Goal: Find specific page/section: Find specific page/section

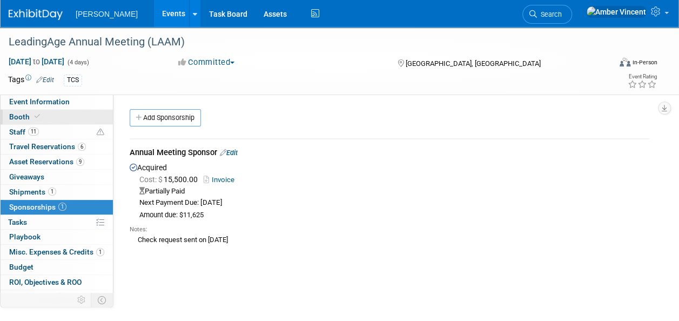
click at [35, 115] on icon at bounding box center [37, 116] width 5 height 6
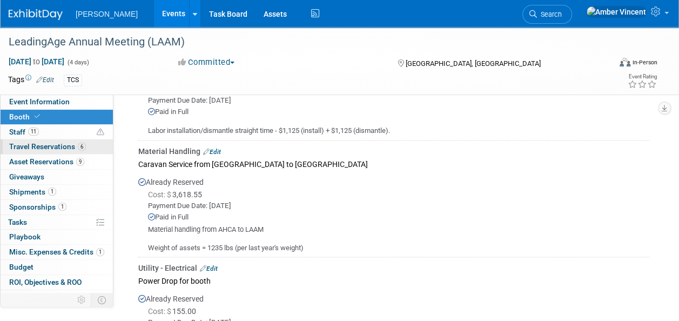
scroll to position [702, 0]
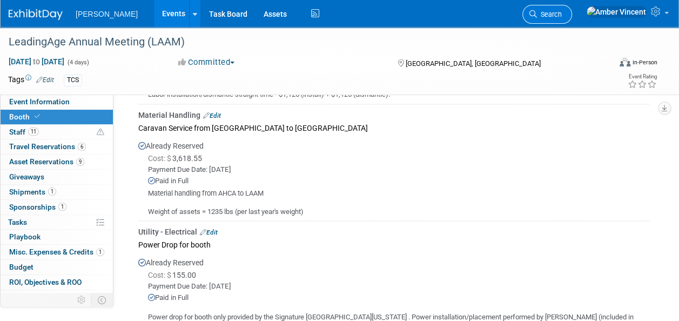
click at [562, 11] on span "Search" at bounding box center [549, 14] width 25 height 8
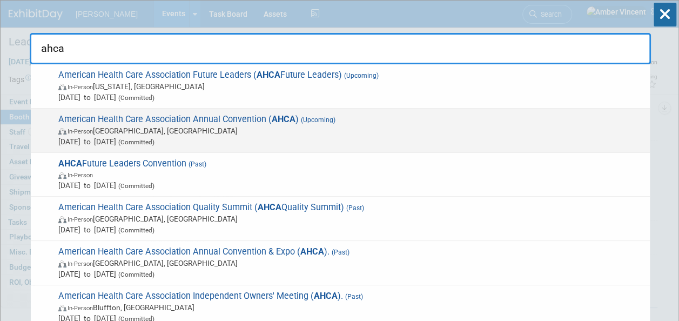
type input "ahca"
click at [284, 123] on strong "AHCA" at bounding box center [284, 119] width 24 height 10
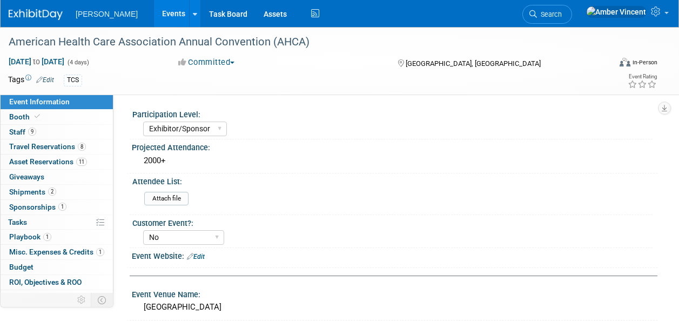
select select "Exhibitor/Sponsor"
select select "No"
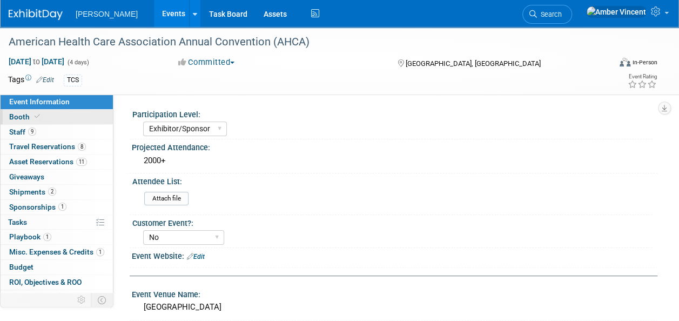
click at [17, 110] on link "Booth" at bounding box center [57, 117] width 112 height 15
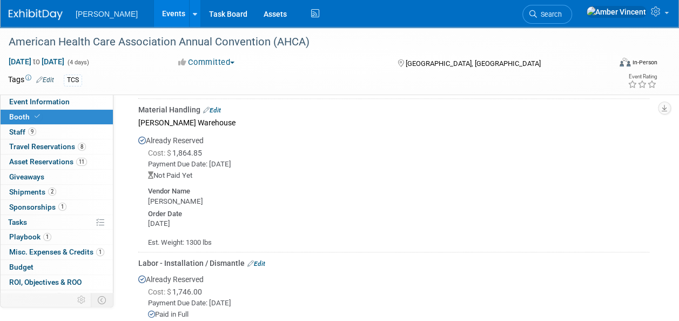
scroll to position [378, 0]
